Goal: Information Seeking & Learning: Learn about a topic

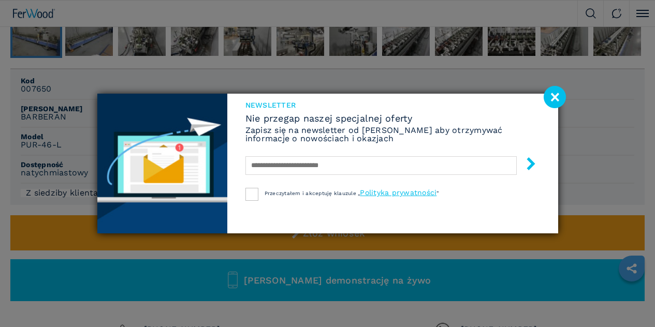
click at [555, 98] on image at bounding box center [555, 97] width 22 height 22
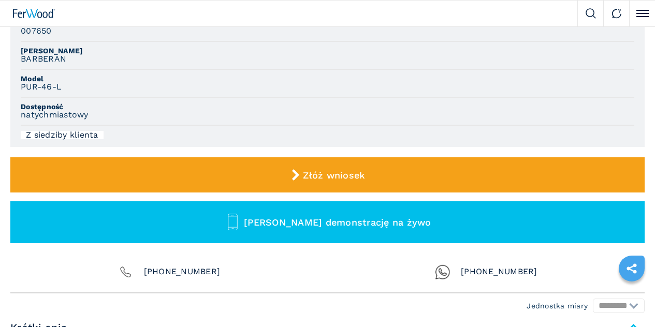
scroll to position [442, 0]
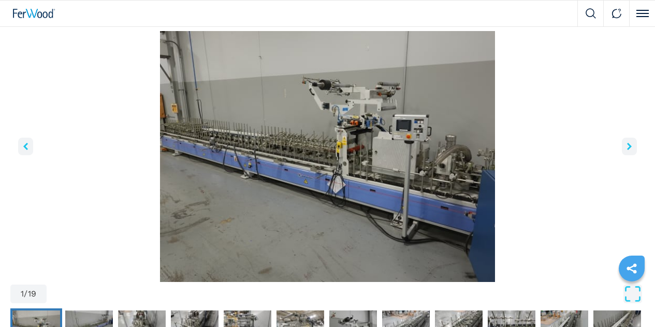
scroll to position [113, 0]
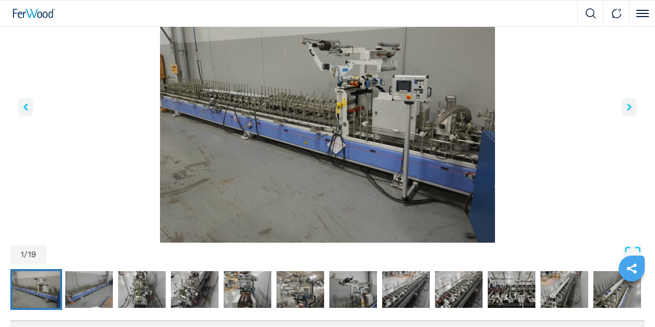
click at [627, 111] on icon "right-button" at bounding box center [629, 107] width 5 height 7
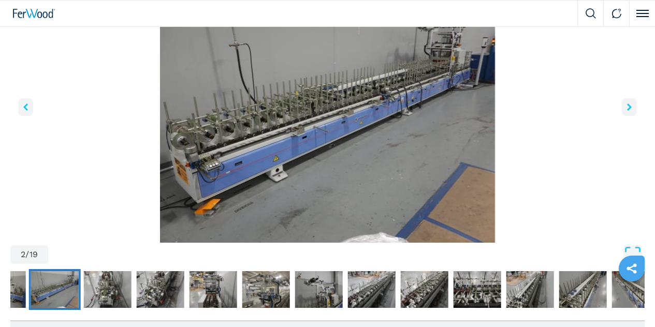
click at [627, 111] on icon "right-button" at bounding box center [629, 107] width 5 height 7
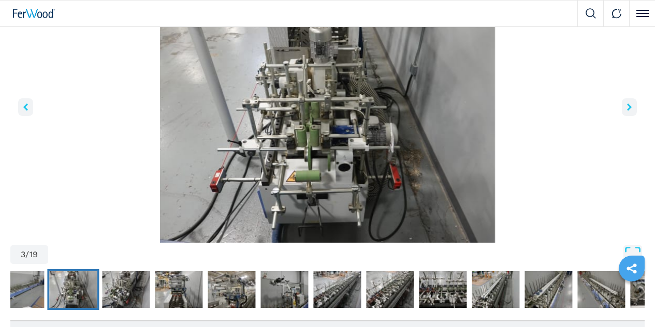
click at [627, 111] on icon "right-button" at bounding box center [629, 107] width 5 height 7
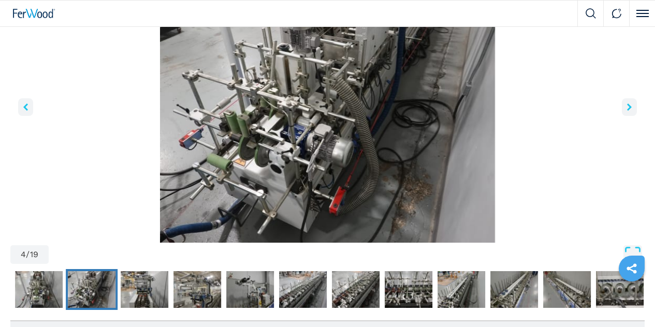
click at [627, 111] on icon "right-button" at bounding box center [629, 107] width 5 height 7
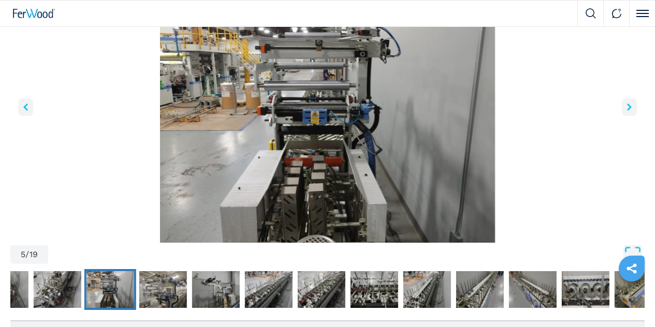
click at [627, 111] on icon "right-button" at bounding box center [629, 107] width 5 height 7
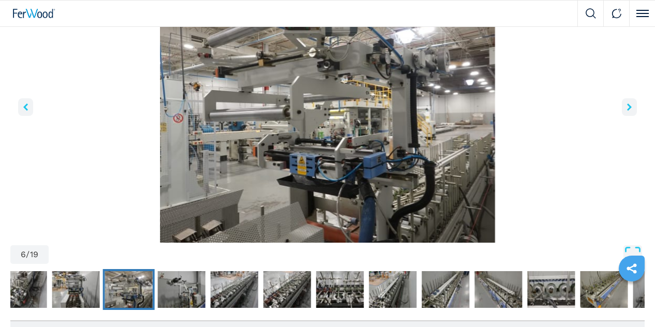
click at [627, 111] on icon "right-button" at bounding box center [629, 107] width 5 height 7
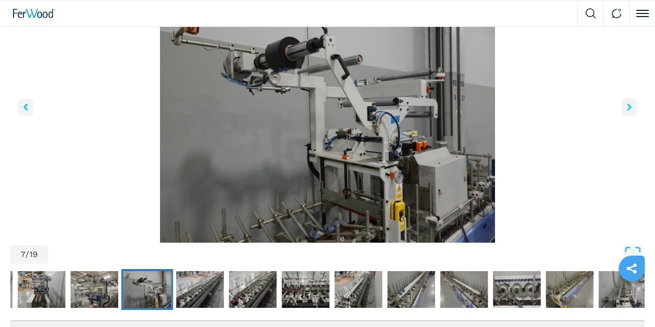
click at [627, 111] on icon "right-button" at bounding box center [629, 107] width 5 height 7
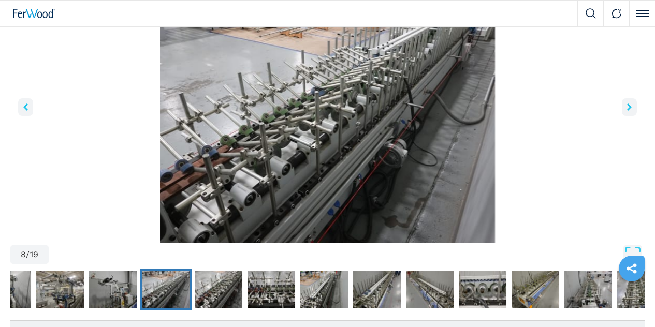
click at [627, 111] on icon "right-button" at bounding box center [629, 107] width 5 height 7
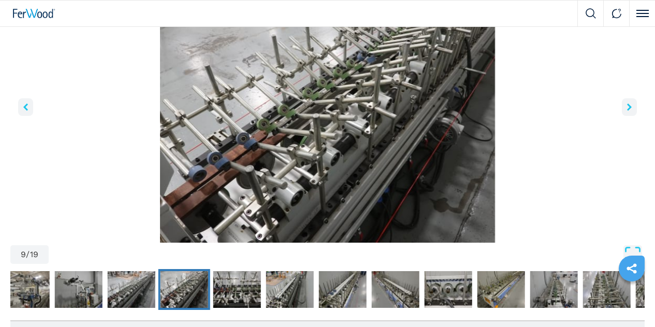
click at [627, 111] on icon "right-button" at bounding box center [629, 107] width 5 height 7
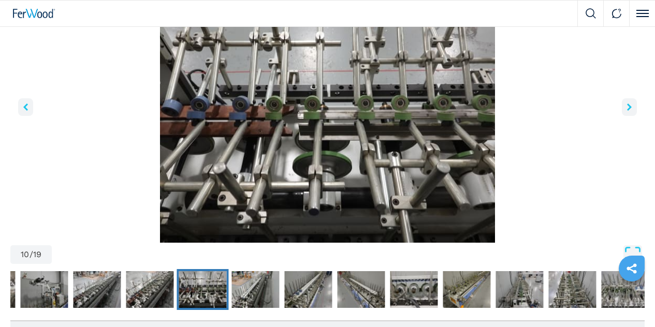
click at [627, 111] on icon "right-button" at bounding box center [629, 107] width 5 height 7
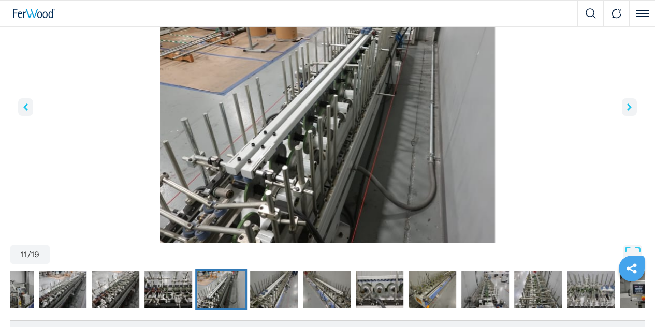
click at [627, 111] on icon "right-button" at bounding box center [629, 107] width 5 height 7
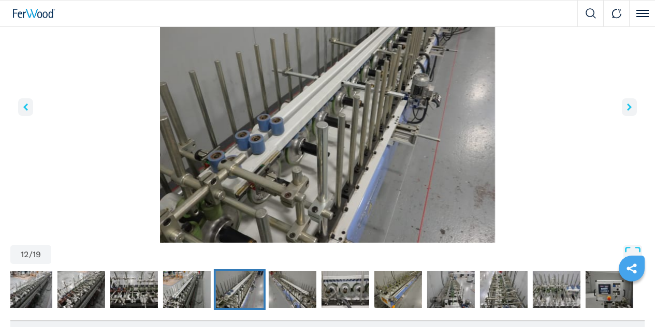
click at [627, 111] on icon "right-button" at bounding box center [629, 107] width 5 height 7
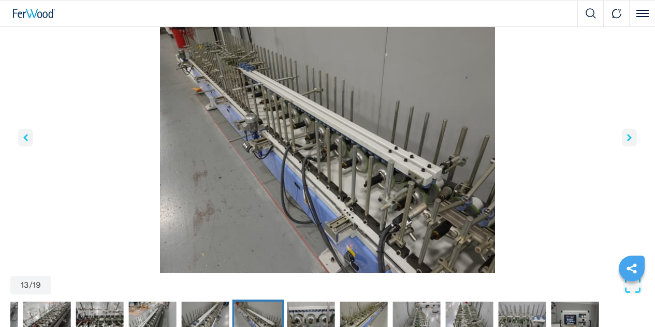
scroll to position [89, 0]
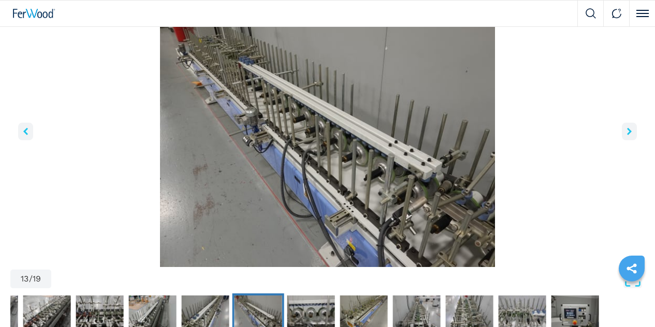
click at [627, 135] on icon "right-button" at bounding box center [629, 131] width 5 height 7
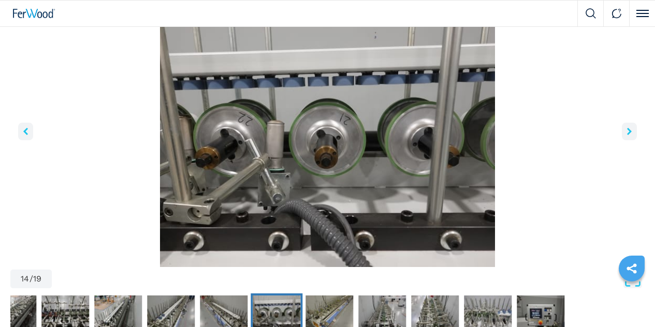
click at [627, 135] on icon "right-button" at bounding box center [629, 131] width 5 height 7
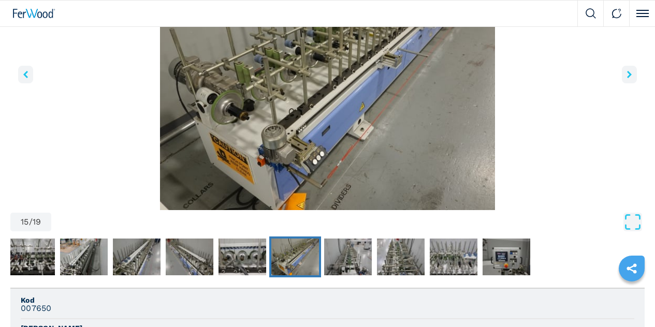
scroll to position [63, 0]
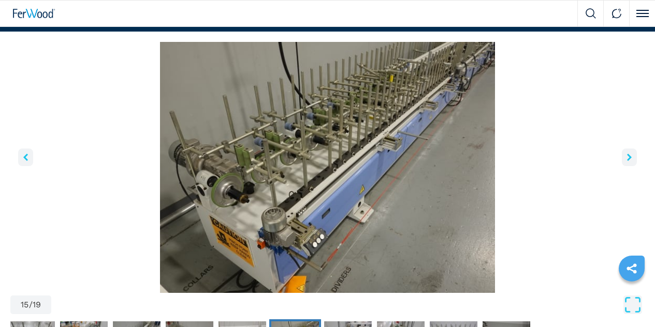
click at [627, 161] on icon "right-button" at bounding box center [629, 157] width 5 height 7
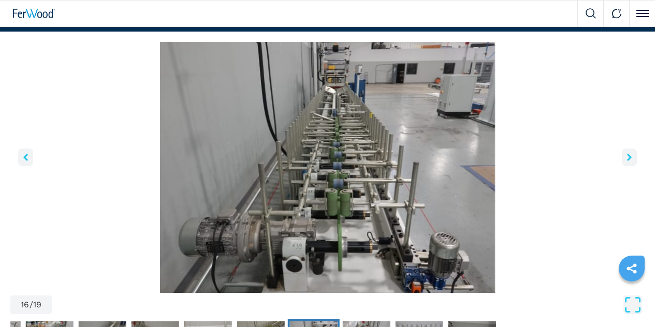
click at [627, 161] on icon "right-button" at bounding box center [629, 157] width 5 height 7
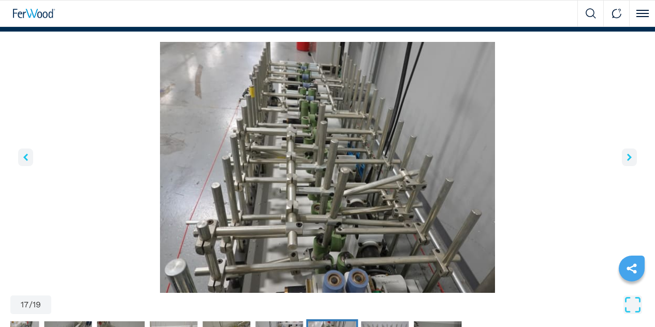
click at [627, 161] on icon "right-button" at bounding box center [629, 157] width 5 height 7
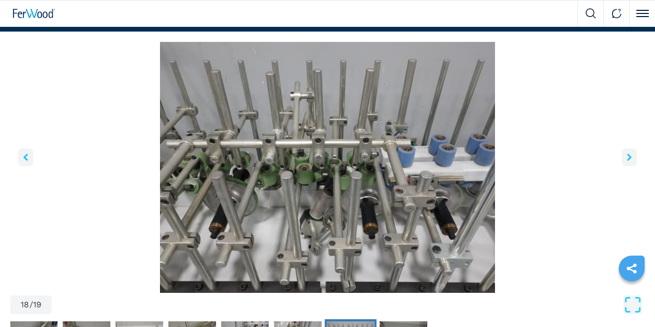
click at [627, 161] on icon "right-button" at bounding box center [629, 157] width 5 height 7
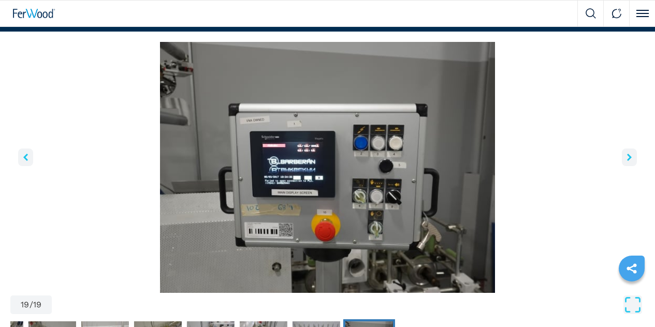
click at [627, 161] on icon "right-button" at bounding box center [629, 157] width 5 height 7
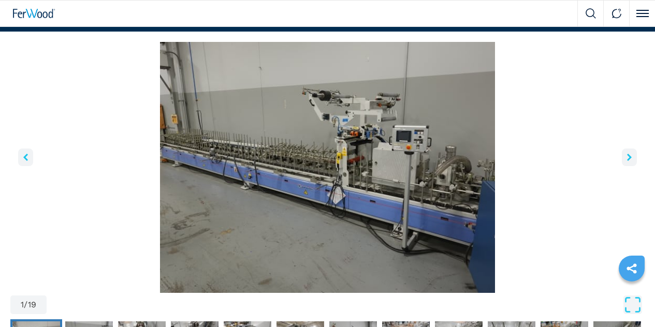
click at [627, 161] on icon "right-button" at bounding box center [629, 157] width 5 height 7
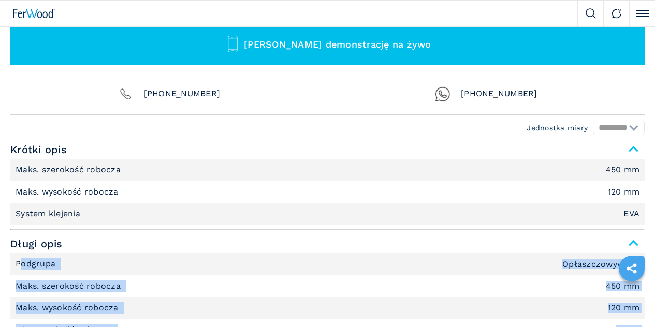
scroll to position [601, 0]
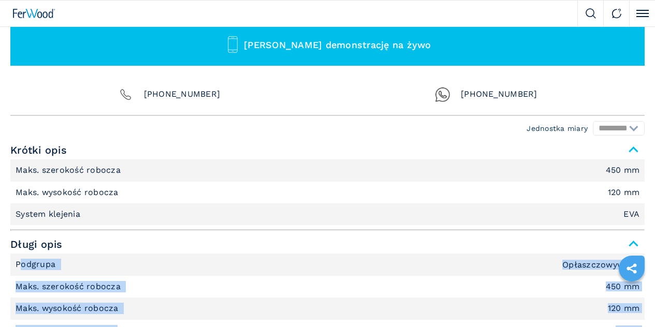
drag, startPoint x: 27, startPoint y: 165, endPoint x: 408, endPoint y: 154, distance: 380.8
copy ul "odgrupa Opłaszczowywarki Maks. szerokość robocza 450 mm Maks. wysokość robocza …"
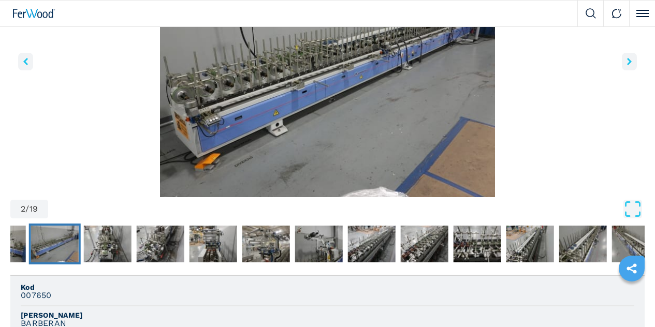
scroll to position [0, 0]
